Goal: Check status: Check status

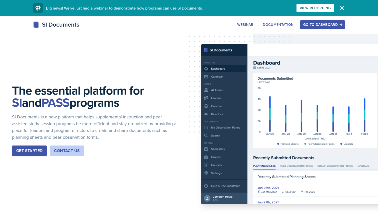
click at [314, 24] on div "Go to Dashboard" at bounding box center [323, 25] width 39 height 4
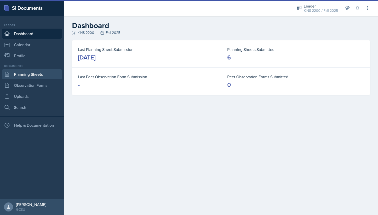
click at [24, 74] on link "Planning Sheets" at bounding box center [32, 74] width 60 height 10
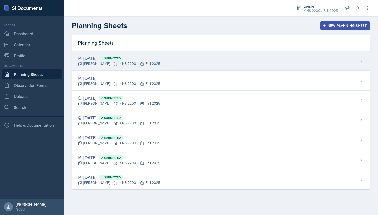
click at [130, 53] on div "[DATE] Submitted [PERSON_NAME] KINS 2200 Fall 2025" at bounding box center [221, 61] width 298 height 20
